Goal: Navigation & Orientation: Find specific page/section

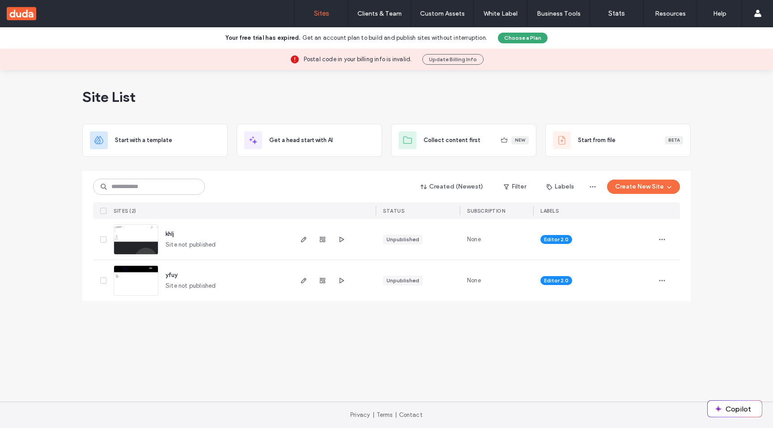
click at [143, 239] on img at bounding box center [136, 255] width 44 height 61
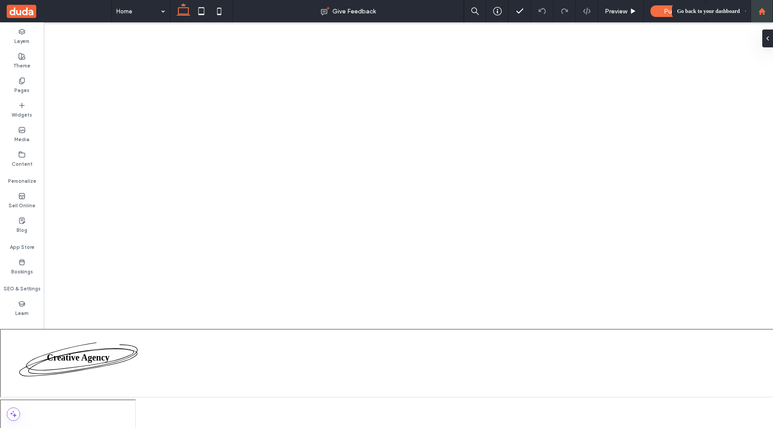
click at [761, 12] on use at bounding box center [761, 11] width 7 height 7
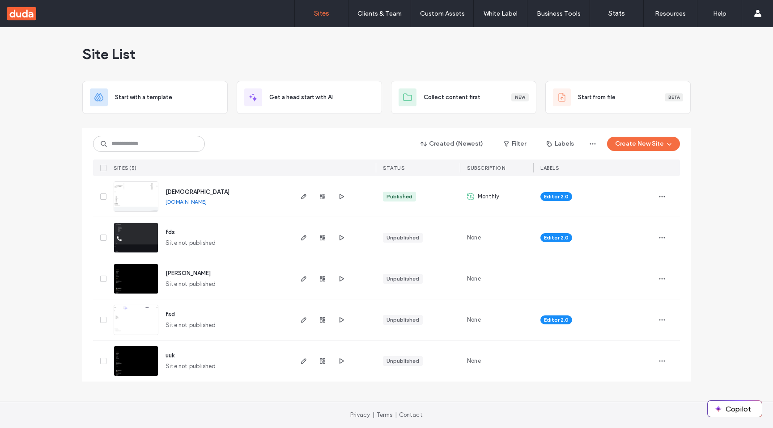
click at [146, 190] on img at bounding box center [136, 212] width 44 height 61
